Goal: Task Accomplishment & Management: Manage account settings

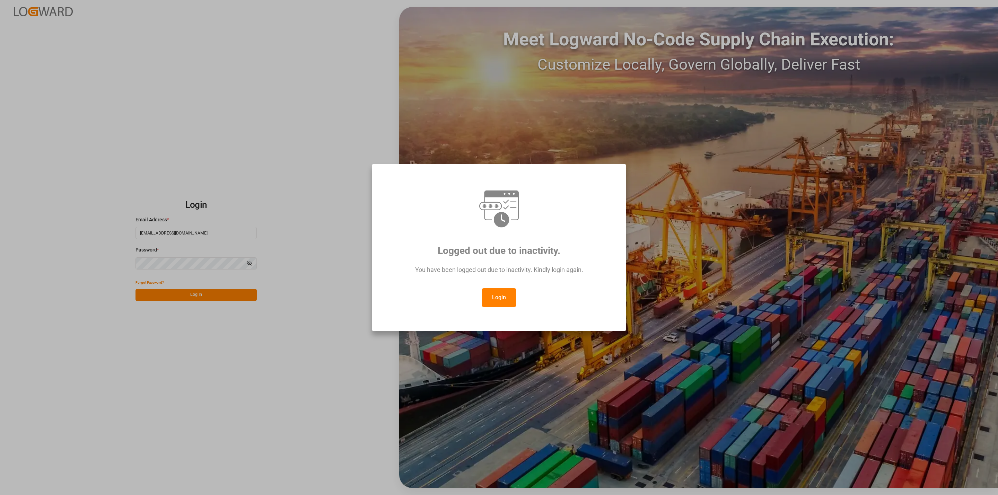
click at [495, 356] on div "Logged out due to inactivity. You have been logged out due to inactivity. Kindl…" at bounding box center [499, 247] width 998 height 495
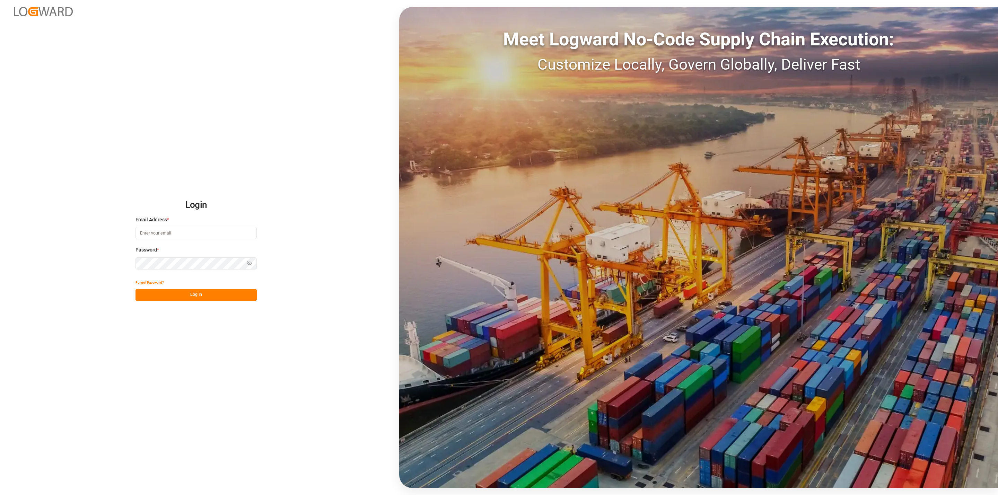
type input "[EMAIL_ADDRESS][DOMAIN_NAME]"
drag, startPoint x: 213, startPoint y: 290, endPoint x: 232, endPoint y: 271, distance: 27.0
click at [213, 290] on button "Log In" at bounding box center [196, 295] width 121 height 12
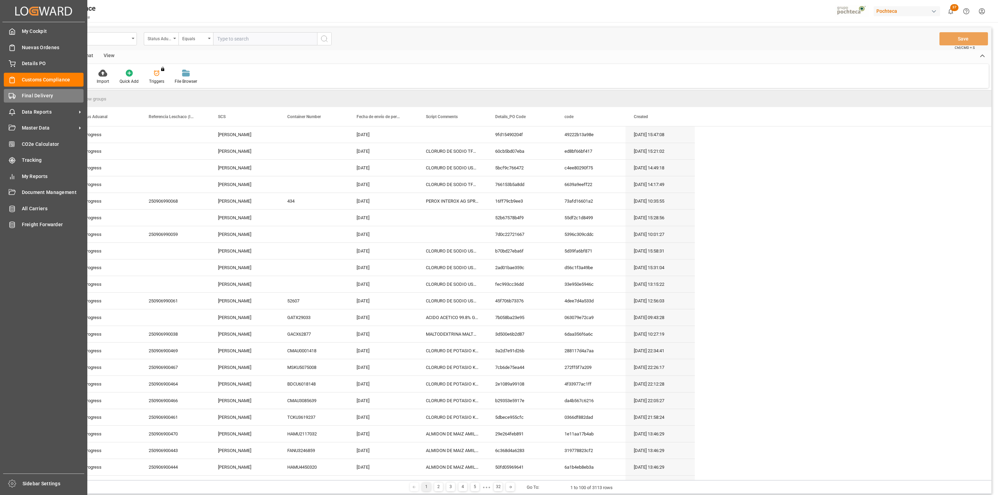
click at [24, 97] on span "Final Delivery" at bounding box center [53, 95] width 62 height 7
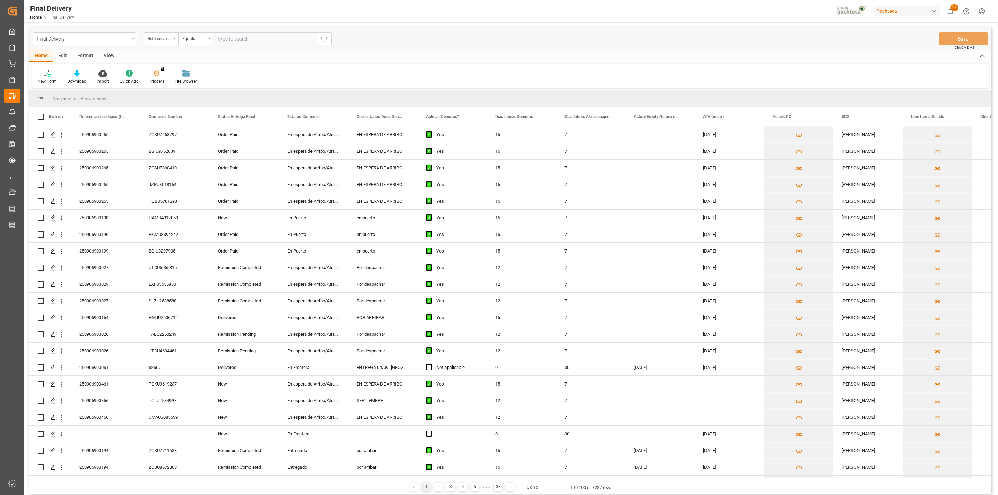
click at [111, 55] on div "View" at bounding box center [108, 56] width 21 height 12
click at [47, 79] on div "Default" at bounding box center [44, 81] width 14 height 6
click at [224, 71] on div "Default Default CAPTURA TR CAPTURA TR Y RETRASO ADICIONALES COMENTARIOS ADICION…" at bounding box center [510, 76] width 957 height 24
click at [48, 76] on div at bounding box center [44, 72] width 14 height 7
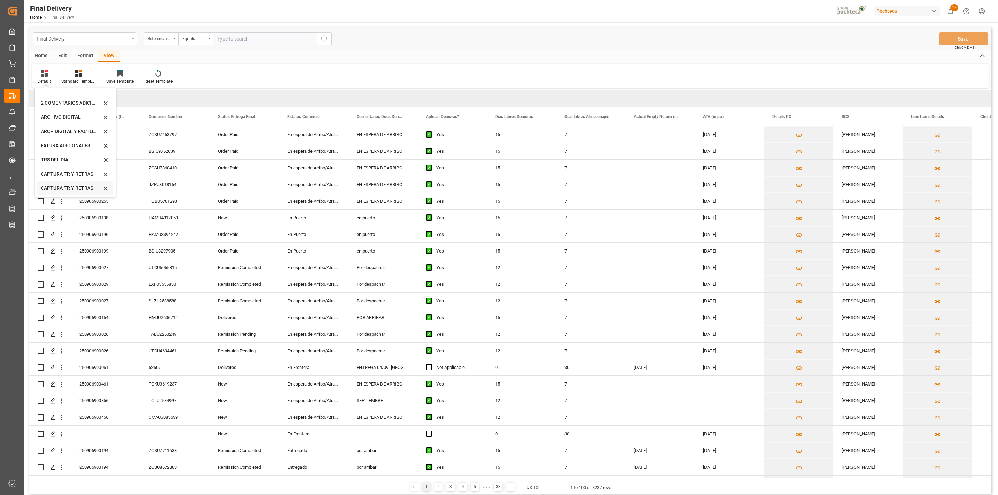
click at [72, 183] on div "CAPTURA TR Y RETRASO CON ENTREGA Y SUCURSAL" at bounding box center [75, 188] width 76 height 14
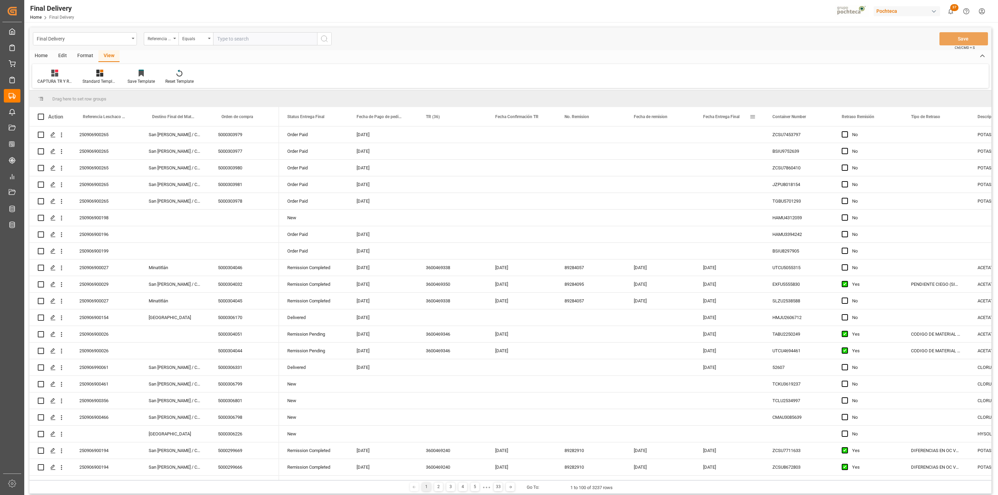
click at [753, 116] on span at bounding box center [753, 117] width 6 height 6
click at [790, 120] on span "filter" at bounding box center [792, 118] width 6 height 6
click at [813, 154] on input "date" at bounding box center [785, 154] width 68 height 14
type input "[DATE]"
click at [791, 178] on button "Apply" at bounding box center [793, 175] width 13 height 7
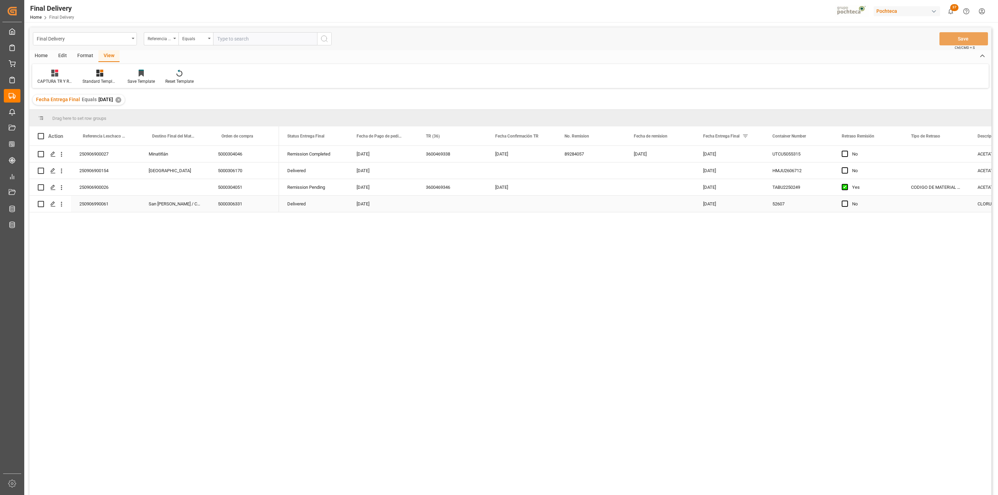
click at [112, 204] on div "250906990061" at bounding box center [105, 204] width 69 height 16
click at [786, 278] on div "Remission Completed [DATE] 3600469338 [DATE] 89284057 [DATE] [DATE] UTCU5055315…" at bounding box center [635, 323] width 713 height 354
click at [706, 397] on div "Remission Completed [DATE] 3600469338 [DATE] 89284057 [DATE] [DATE] UTCU5055315…" at bounding box center [635, 323] width 713 height 354
click at [443, 207] on div "Press SPACE to select this row." at bounding box center [452, 204] width 69 height 16
click at [439, 203] on input "Press SPACE to select this row." at bounding box center [452, 199] width 58 height 13
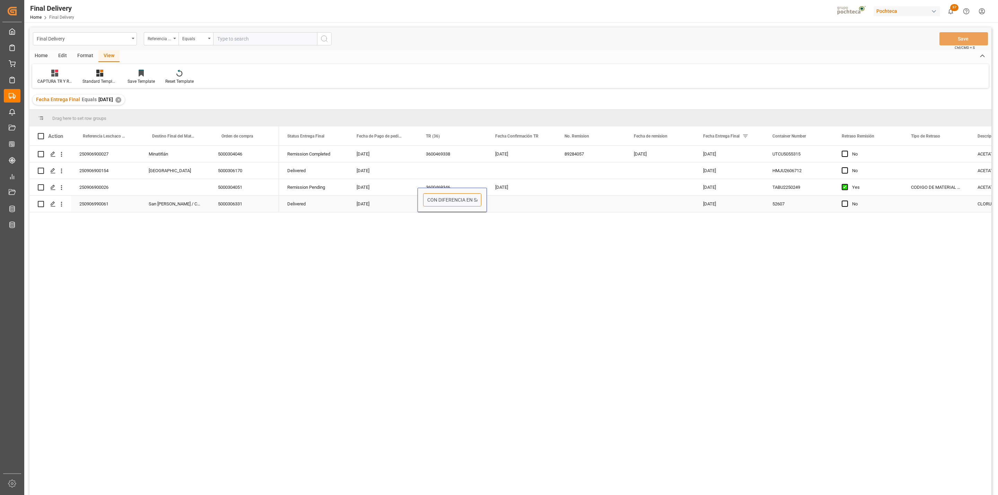
scroll to position [0, 14]
type input "OC CON DIFERENCIA EN SAP"
click at [509, 207] on div "Press SPACE to select this row." at bounding box center [521, 204] width 69 height 16
click at [846, 205] on span "Press SPACE to select this row." at bounding box center [845, 204] width 6 height 6
click at [847, 201] on input "Press SPACE to select this row." at bounding box center [847, 201] width 0 height 0
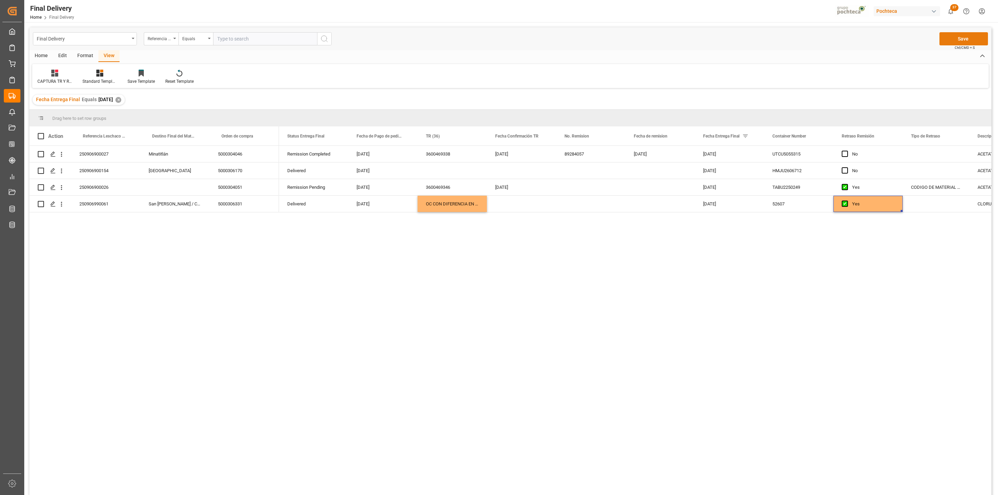
click at [944, 42] on button "Save" at bounding box center [964, 38] width 49 height 13
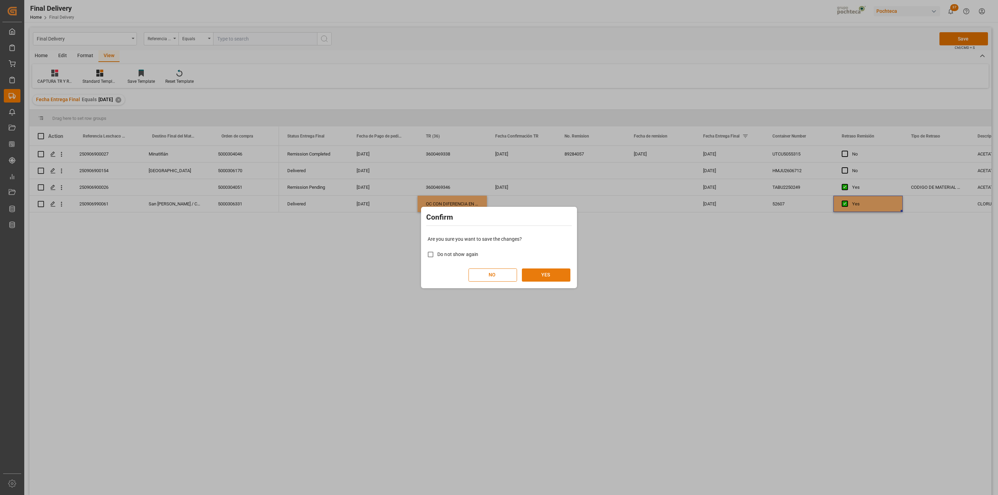
click at [540, 277] on button "YES" at bounding box center [546, 275] width 49 height 13
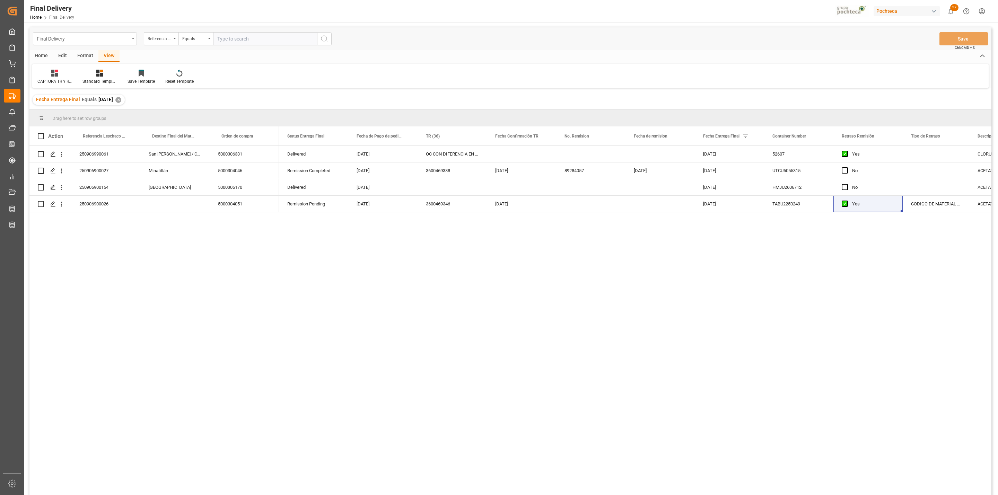
click at [483, 269] on div "Delivered [DATE] OC CON DIFERENCIA EN SAP [DATE] 52607 Yes CLORURO DE SODIO USP…" at bounding box center [635, 323] width 713 height 354
click at [430, 207] on div "3600469346" at bounding box center [452, 204] width 69 height 16
click at [456, 152] on div "OC CON DIFERENCIA EN SAP" at bounding box center [452, 154] width 69 height 16
click at [441, 208] on div "3600469346" at bounding box center [452, 204] width 69 height 16
click at [953, 41] on button "Save" at bounding box center [964, 38] width 49 height 13
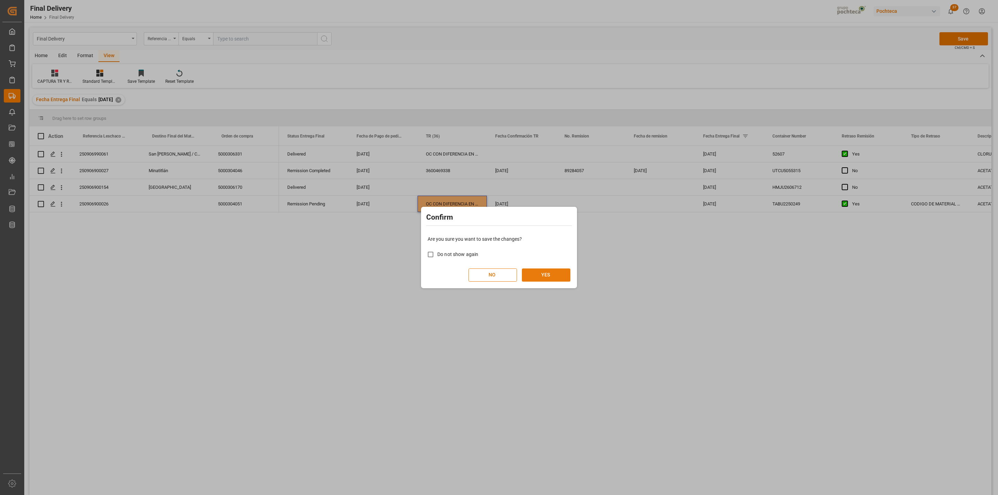
click at [554, 278] on button "YES" at bounding box center [546, 275] width 49 height 13
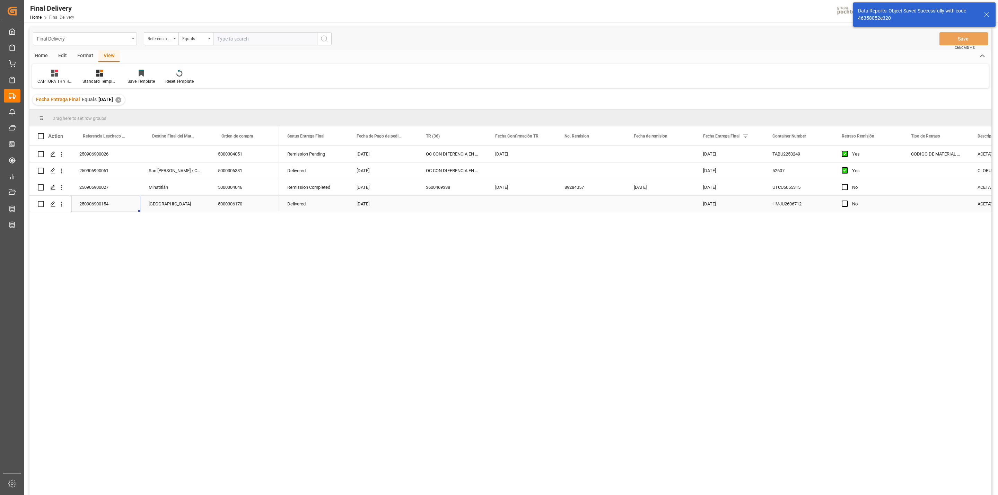
click at [102, 207] on div "250906900154" at bounding box center [105, 204] width 69 height 16
click at [227, 208] on div "5000306170" at bounding box center [244, 204] width 69 height 16
click at [53, 203] on icon "Press SPACE to select this row." at bounding box center [53, 204] width 6 height 6
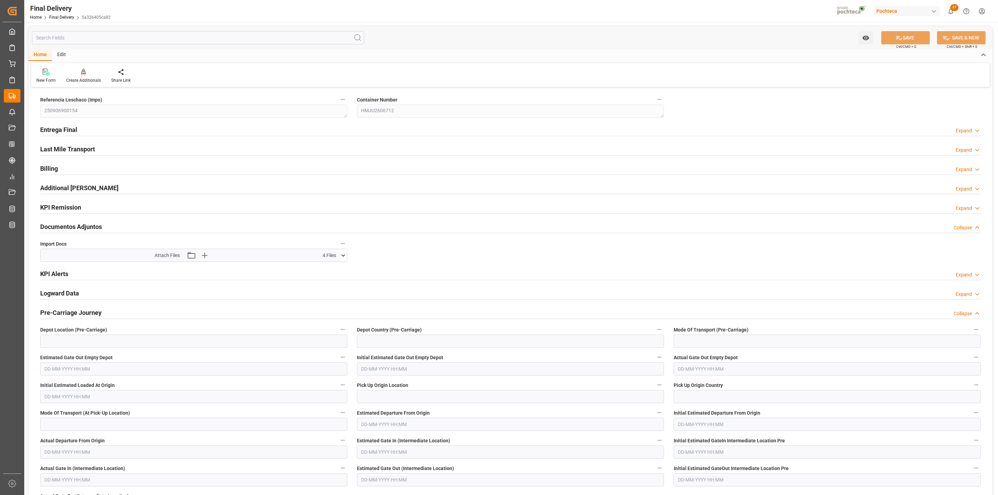
click at [342, 252] on button at bounding box center [343, 255] width 7 height 12
click at [324, 270] on icon at bounding box center [325, 269] width 6 height 6
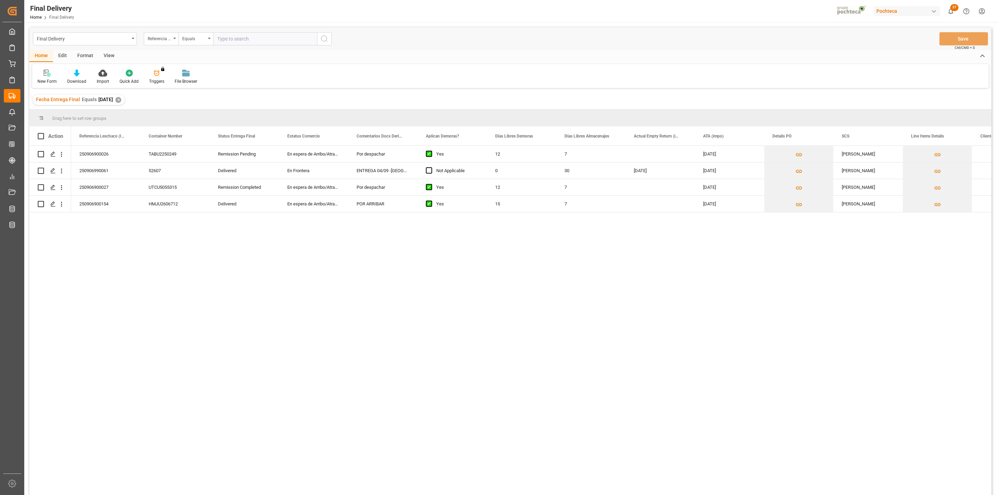
click at [114, 54] on div "View" at bounding box center [108, 56] width 21 height 12
click at [45, 77] on div "Default" at bounding box center [44, 76] width 24 height 15
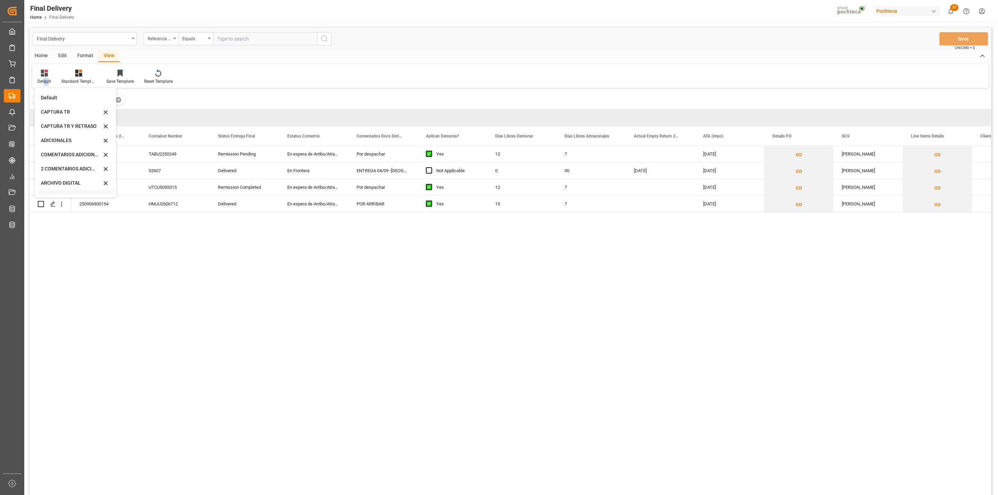
scroll to position [66, 0]
click at [72, 185] on div "CAPTURA TR Y RETRASO CON ENTREGA Y SUCURSAL" at bounding box center [71, 188] width 61 height 7
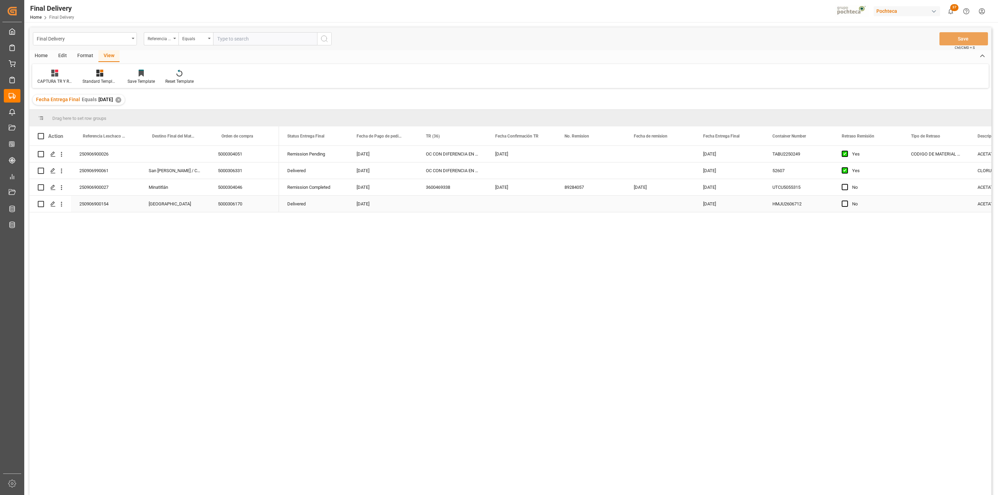
click at [438, 208] on div "Press SPACE to select this row." at bounding box center [452, 204] width 69 height 16
click at [506, 188] on div "[DATE]" at bounding box center [521, 187] width 69 height 16
click at [508, 148] on div "[DATE]" at bounding box center [521, 154] width 69 height 16
click at [514, 185] on div "3600469371" at bounding box center [521, 187] width 69 height 16
click at [511, 203] on div "Press SPACE to select this row." at bounding box center [521, 204] width 69 height 16
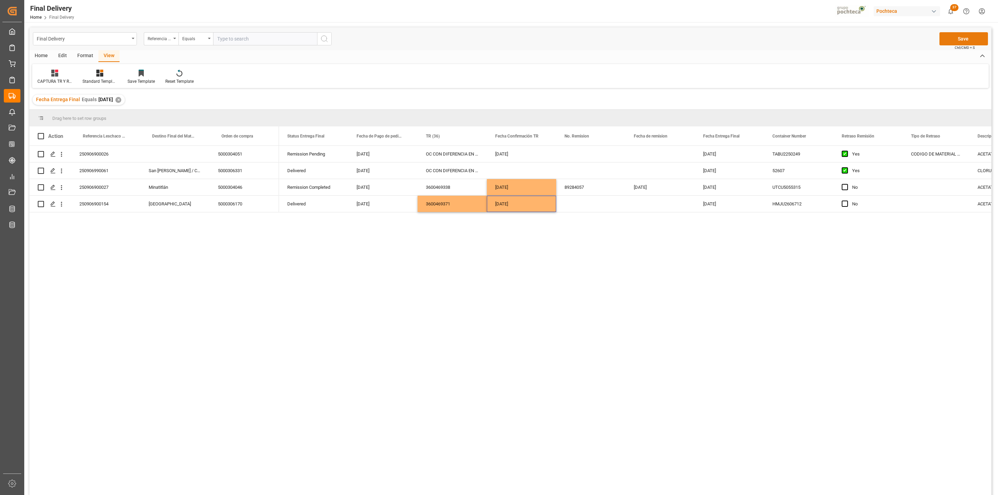
click at [961, 43] on button "Save" at bounding box center [964, 38] width 49 height 13
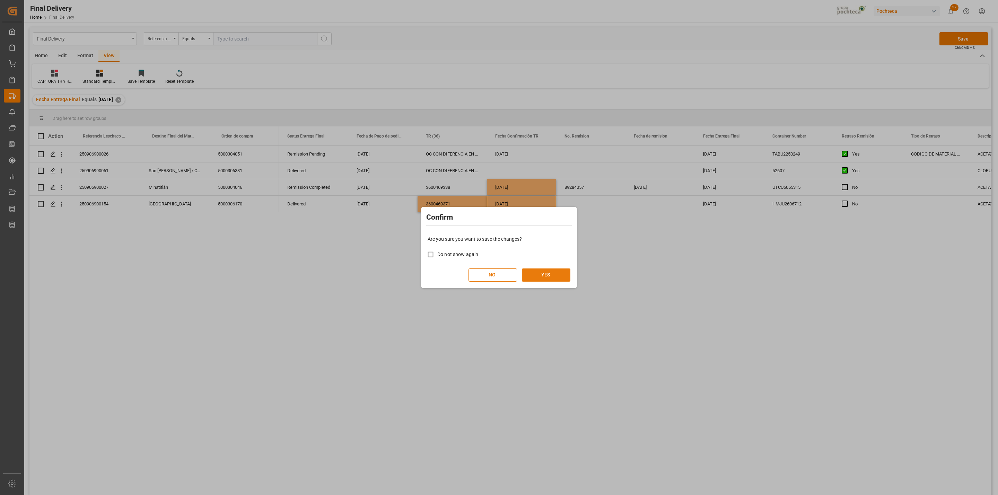
click at [547, 279] on button "YES" at bounding box center [546, 275] width 49 height 13
